Goal: Task Accomplishment & Management: Use online tool/utility

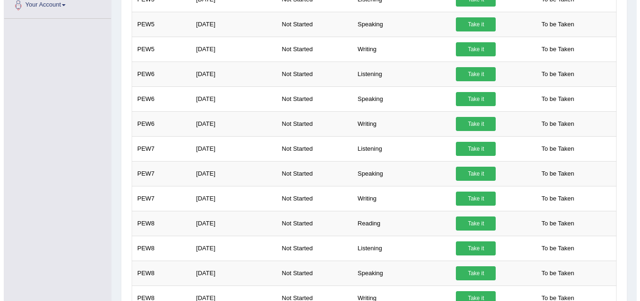
scroll to position [294, 0]
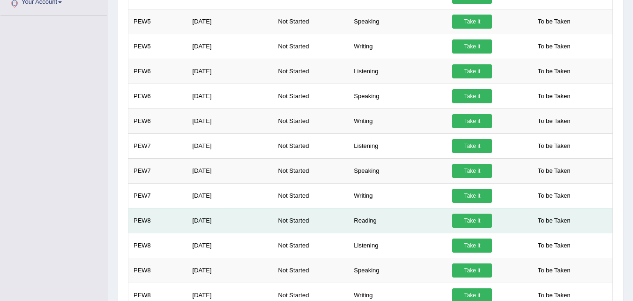
click at [470, 224] on link "Take it" at bounding box center [472, 220] width 40 height 14
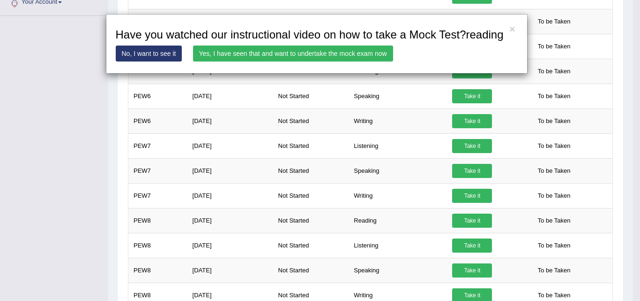
click at [291, 52] on link "Yes, I have seen that and want to undertake the mock exam now" at bounding box center [293, 53] width 200 height 16
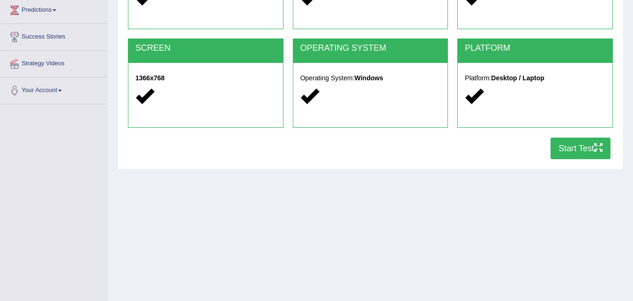
scroll to position [192, 0]
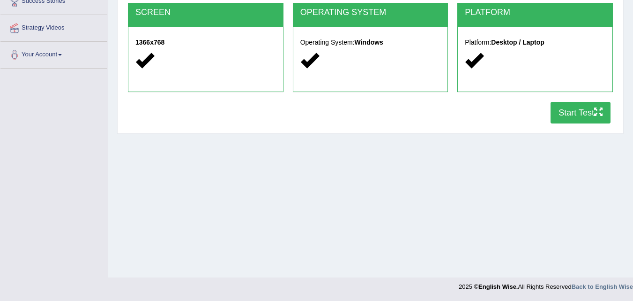
click at [570, 110] on button "Start Test" at bounding box center [581, 113] width 60 height 22
